Goal: Task Accomplishment & Management: Complete application form

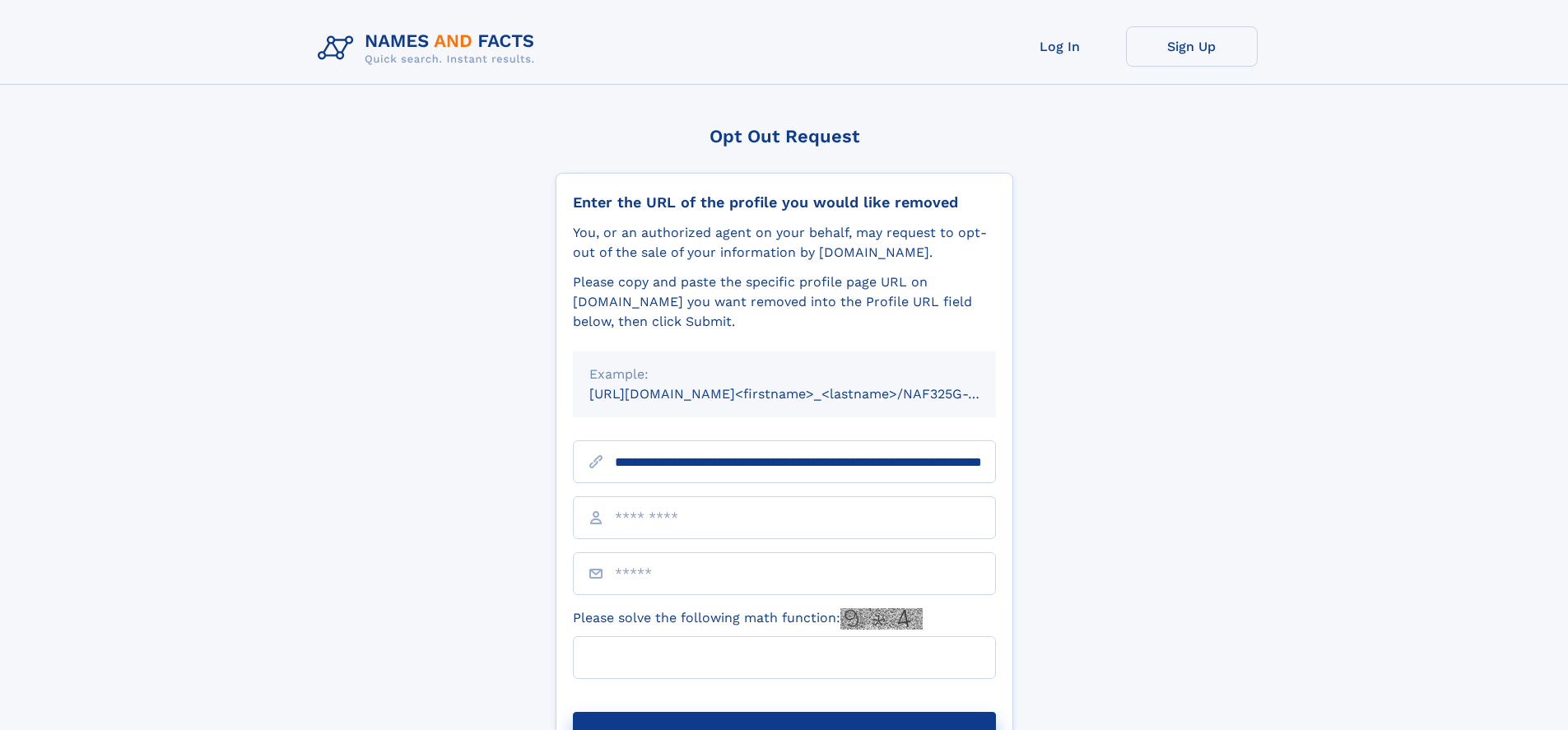
scroll to position [0, 195]
type input "**********"
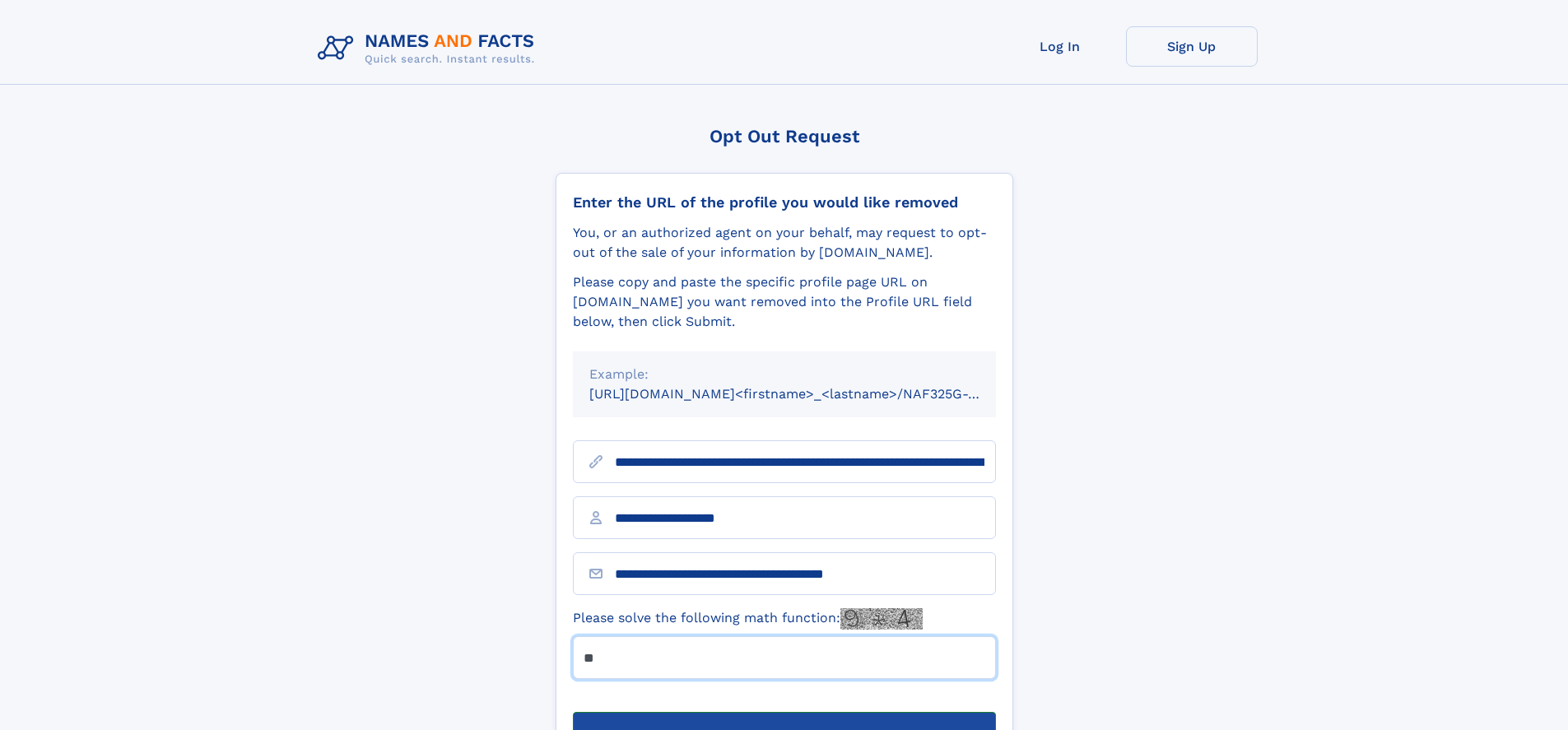
type input "**"
click at [784, 712] on button "Submit Opt Out Request" at bounding box center [784, 738] width 423 height 52
